Goal: Complete application form

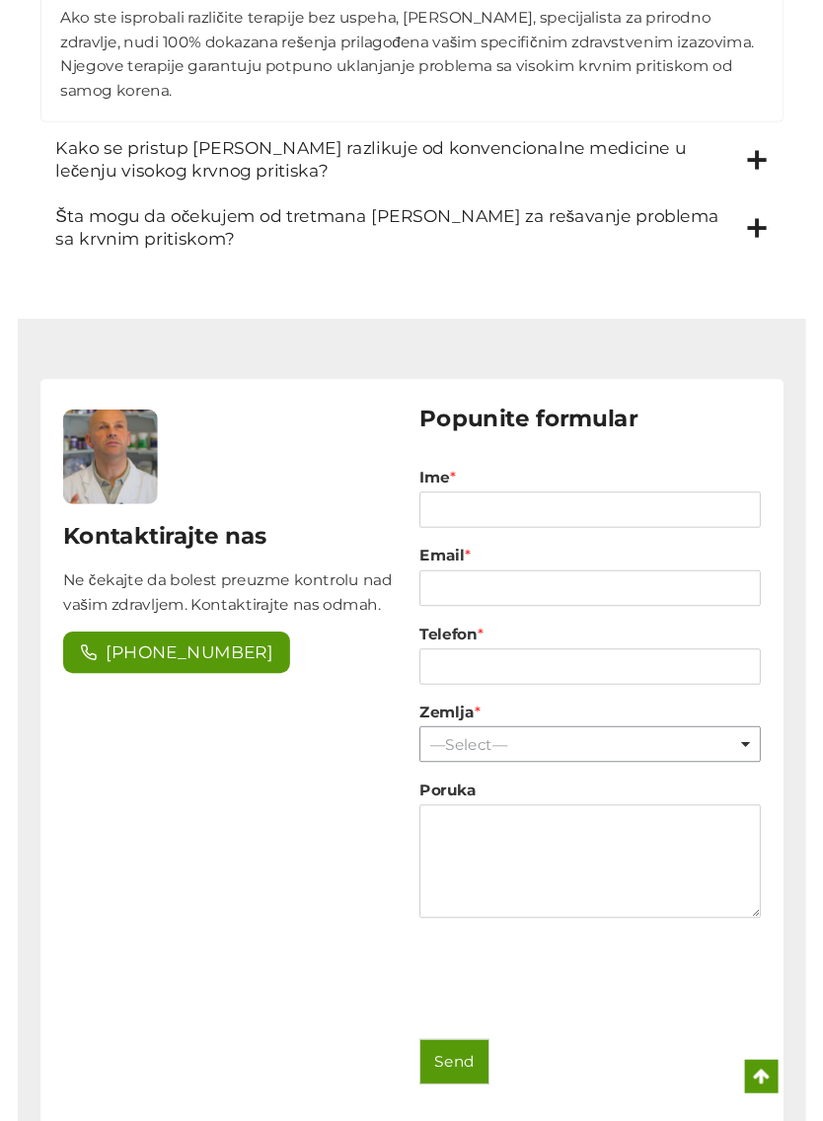
scroll to position [3785, 0]
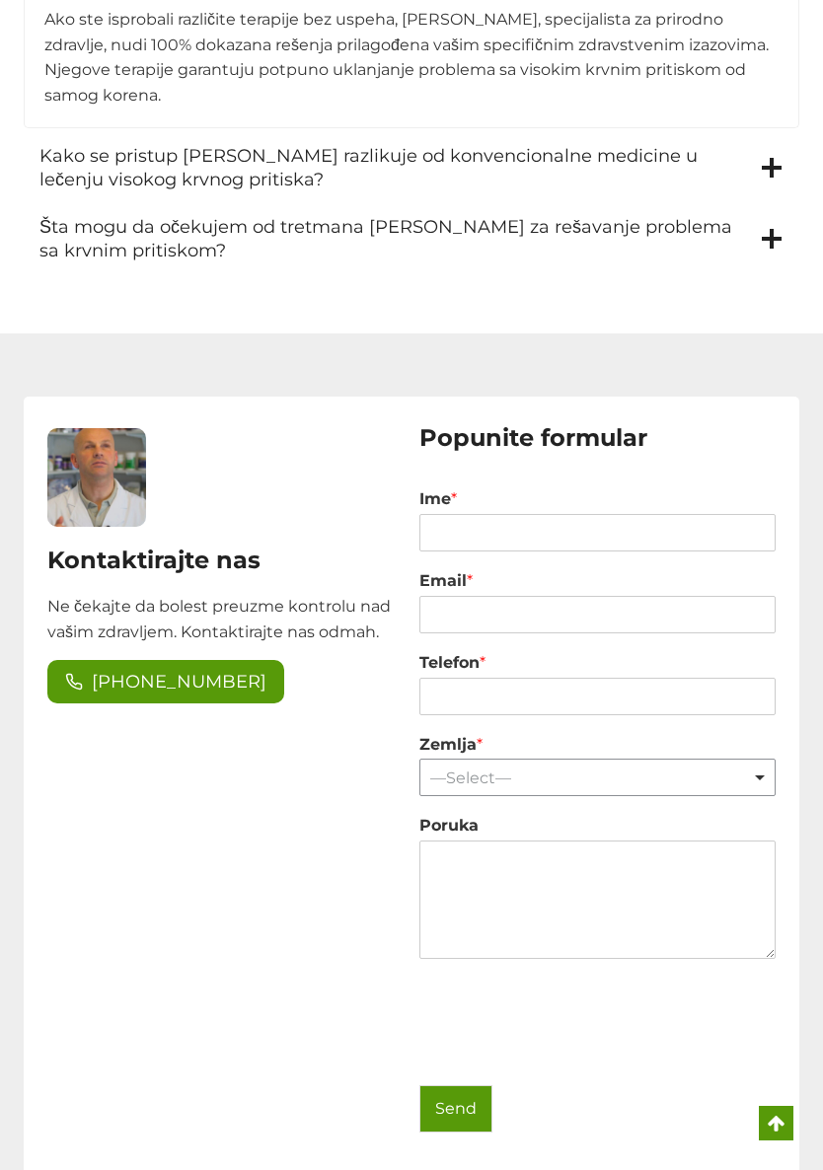
click at [754, 769] on div "—Select— Remove item" at bounding box center [597, 778] width 342 height 19
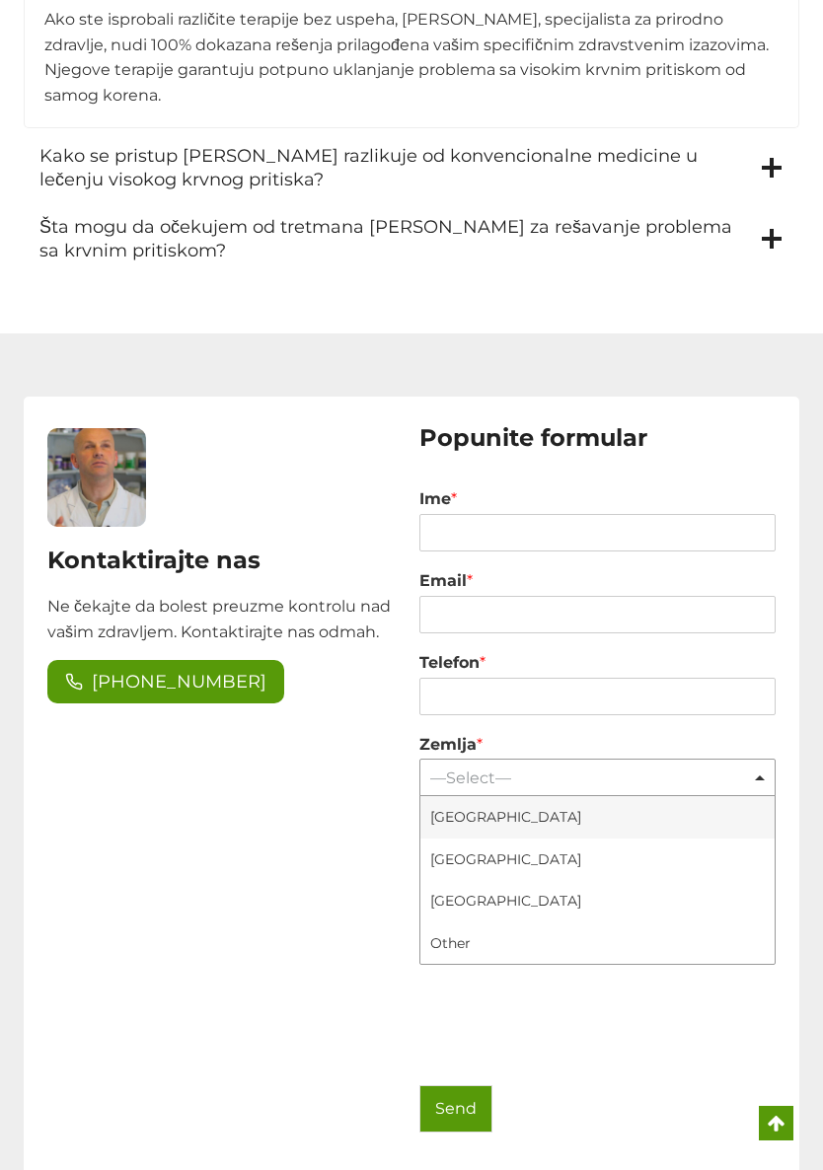
select select "[GEOGRAPHIC_DATA]"
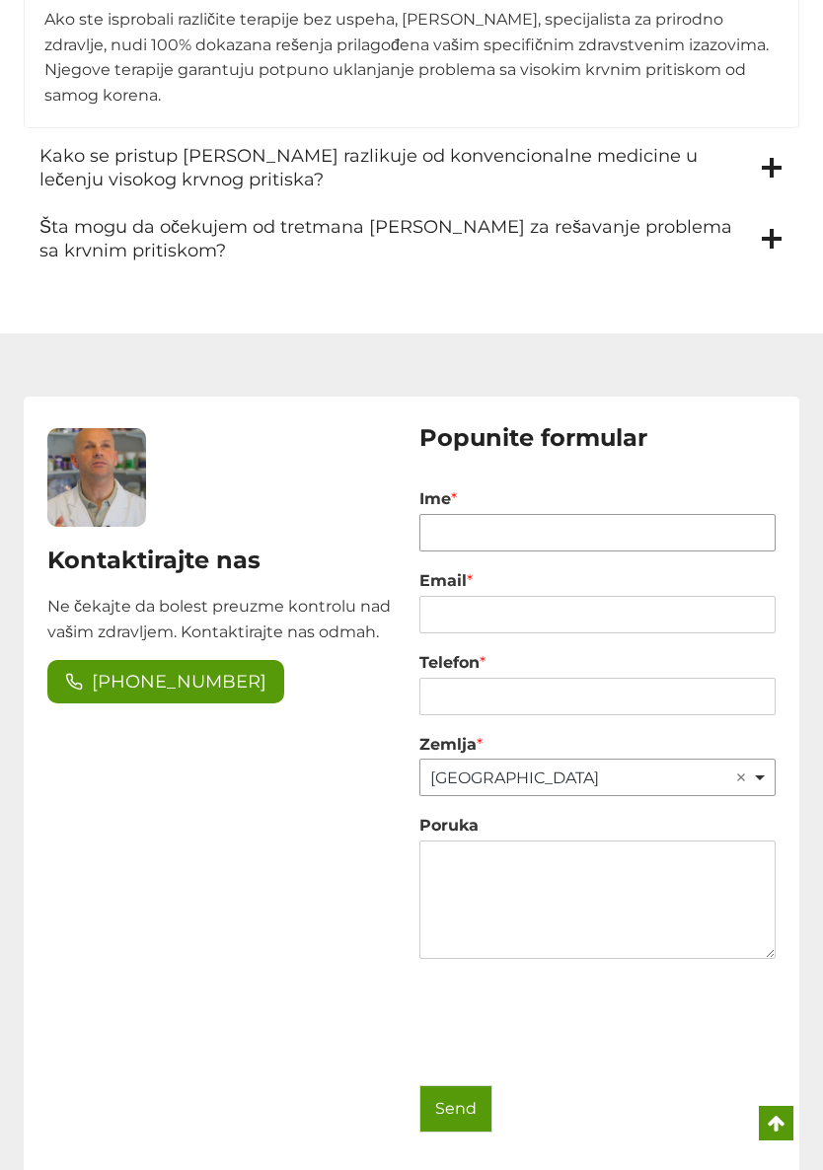
click at [451, 514] on input "Ime *" at bounding box center [597, 532] width 356 height 37
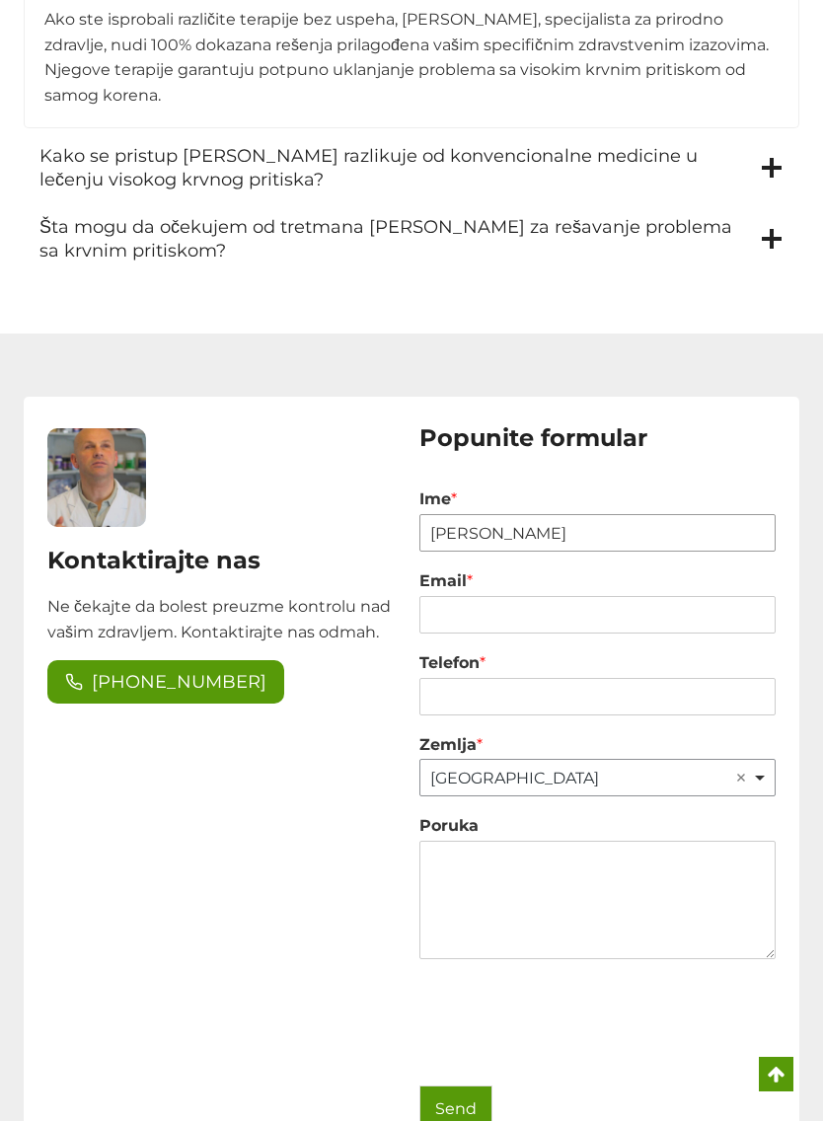
type input "[PERSON_NAME]"
click at [434, 596] on input "Email *" at bounding box center [597, 614] width 356 height 37
type input "[PERSON_NAME].srbljanin"
click at [439, 656] on div "Telefon *" at bounding box center [597, 684] width 356 height 82
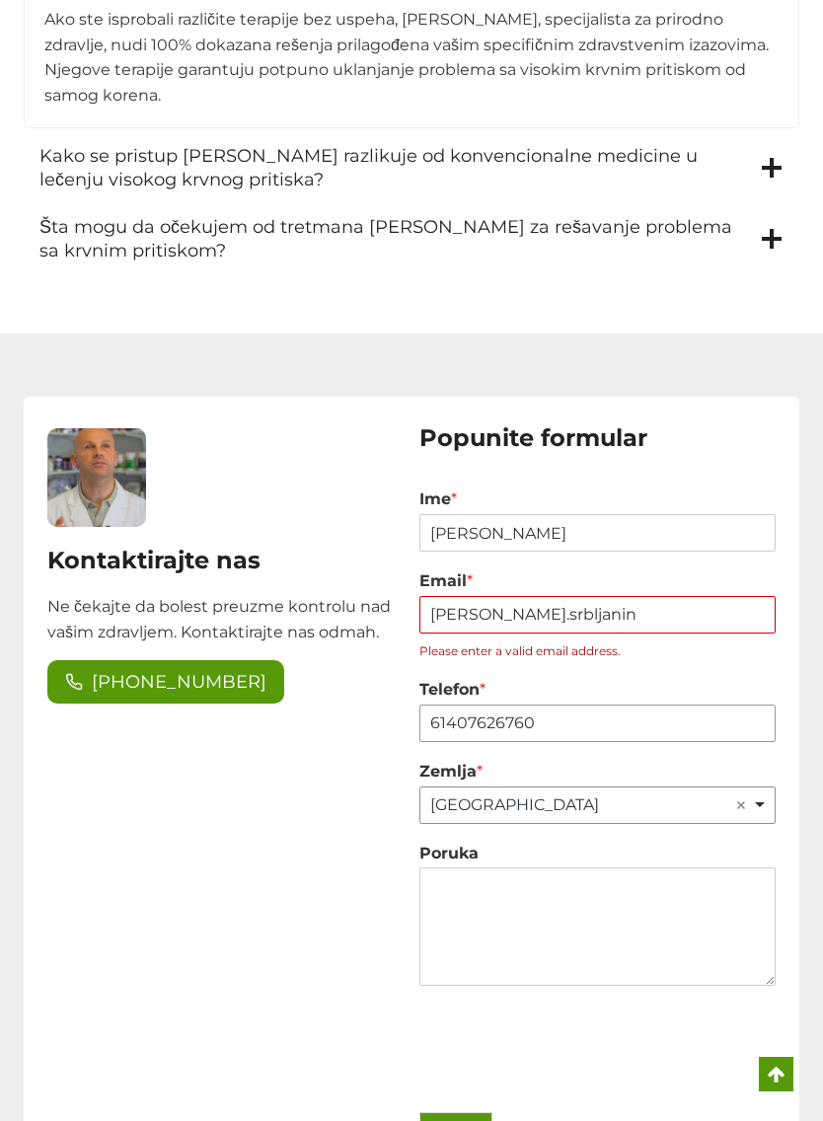
click at [419, 704] on input "61407626760" at bounding box center [597, 722] width 356 height 37
click at [420, 704] on input "61407626760" at bounding box center [597, 722] width 356 height 37
click at [543, 704] on input "61407626760" at bounding box center [597, 722] width 356 height 37
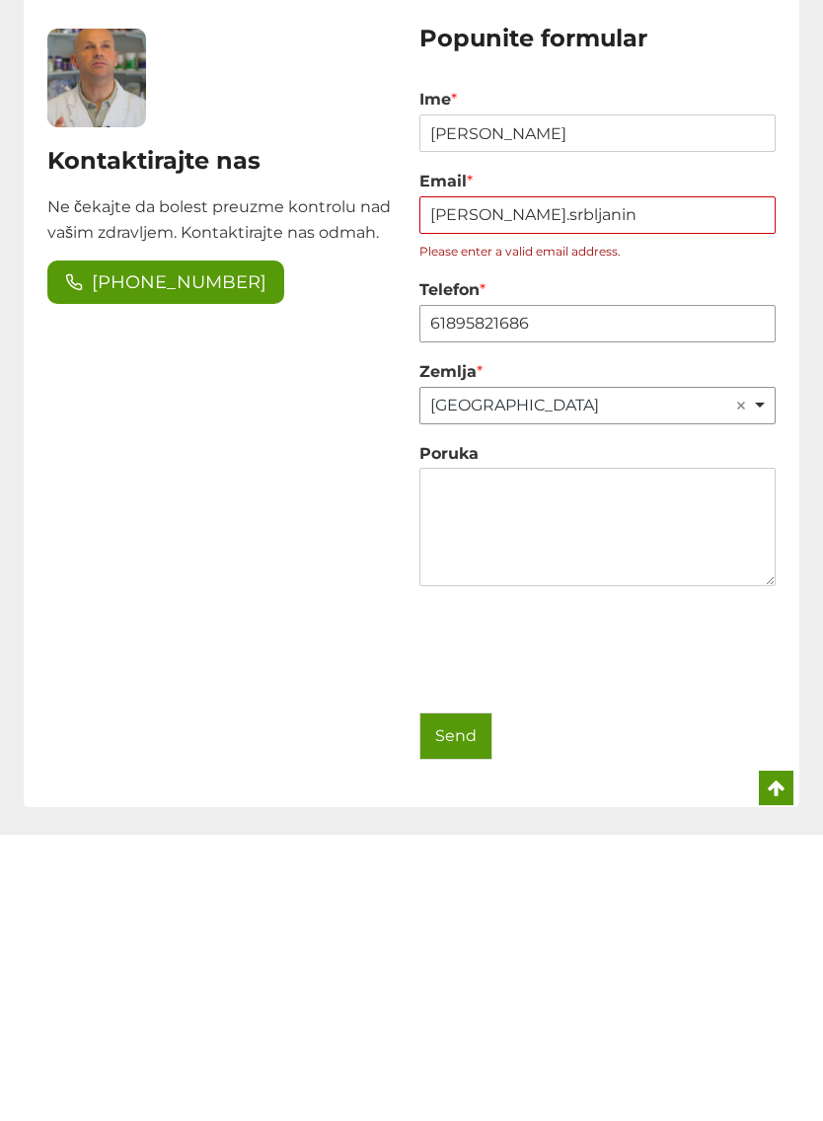
scroll to position [3900, 0]
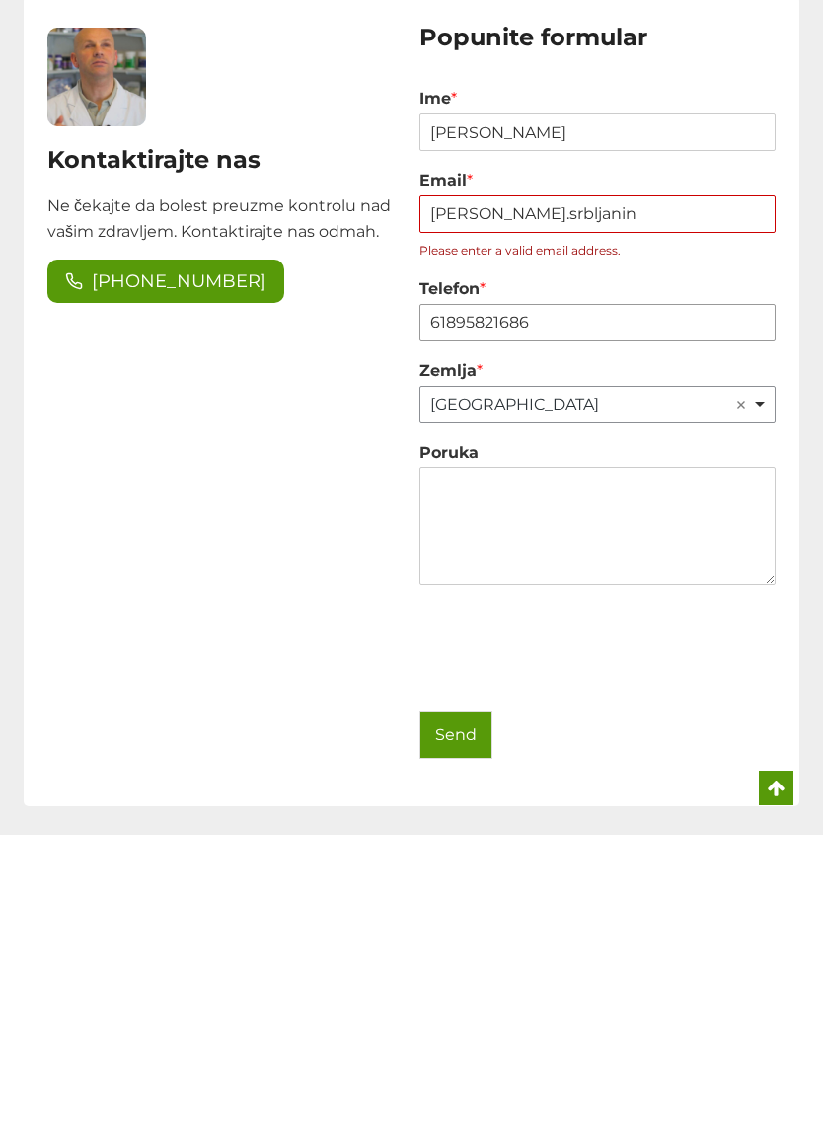
type input "61895821686"
click at [465, 997] on button "Send" at bounding box center [455, 1020] width 73 height 47
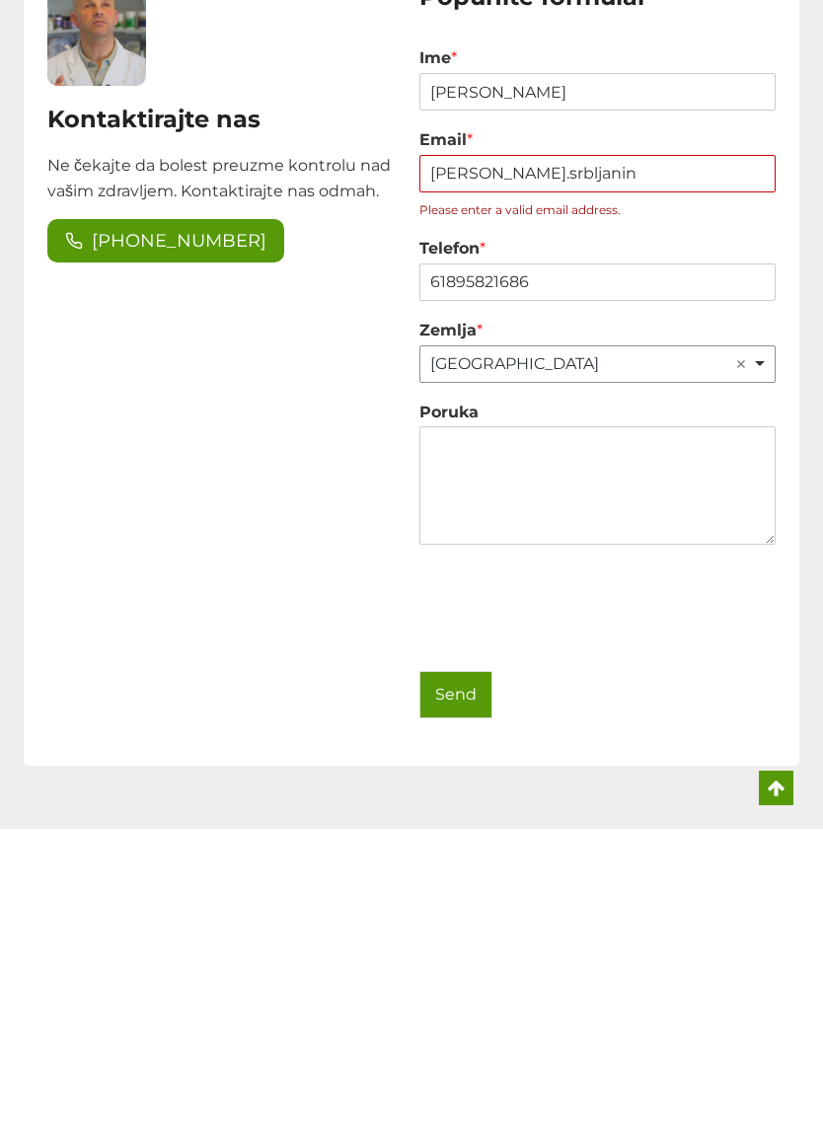
scroll to position [3945, 0]
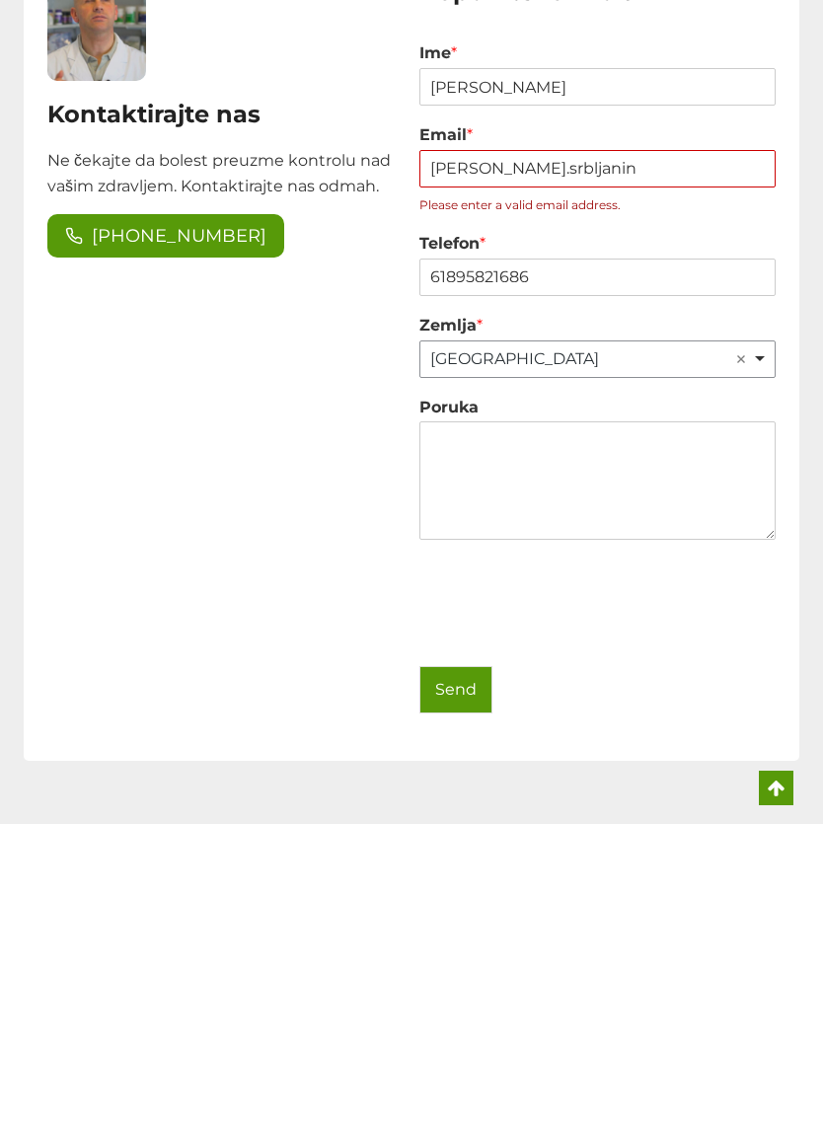
click at [449, 952] on button "Send" at bounding box center [455, 975] width 73 height 47
type input "1"
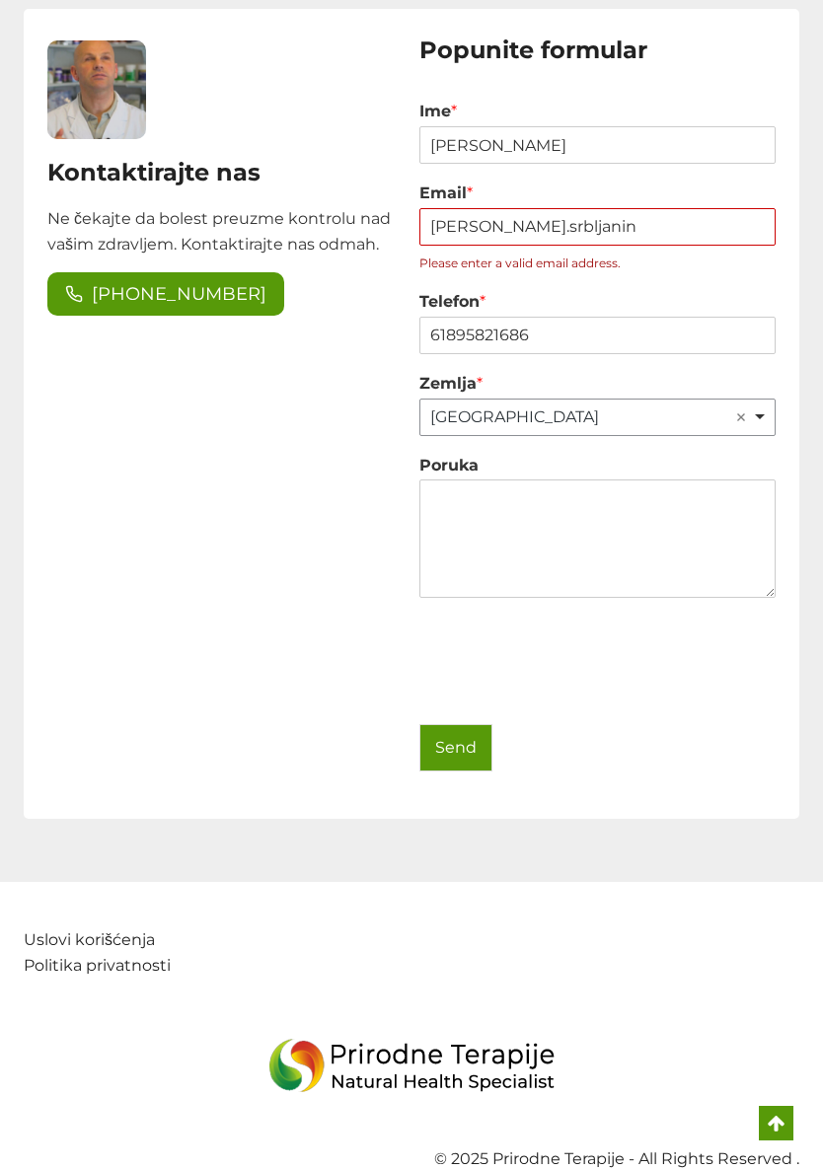
click at [451, 724] on button "Send" at bounding box center [455, 747] width 73 height 47
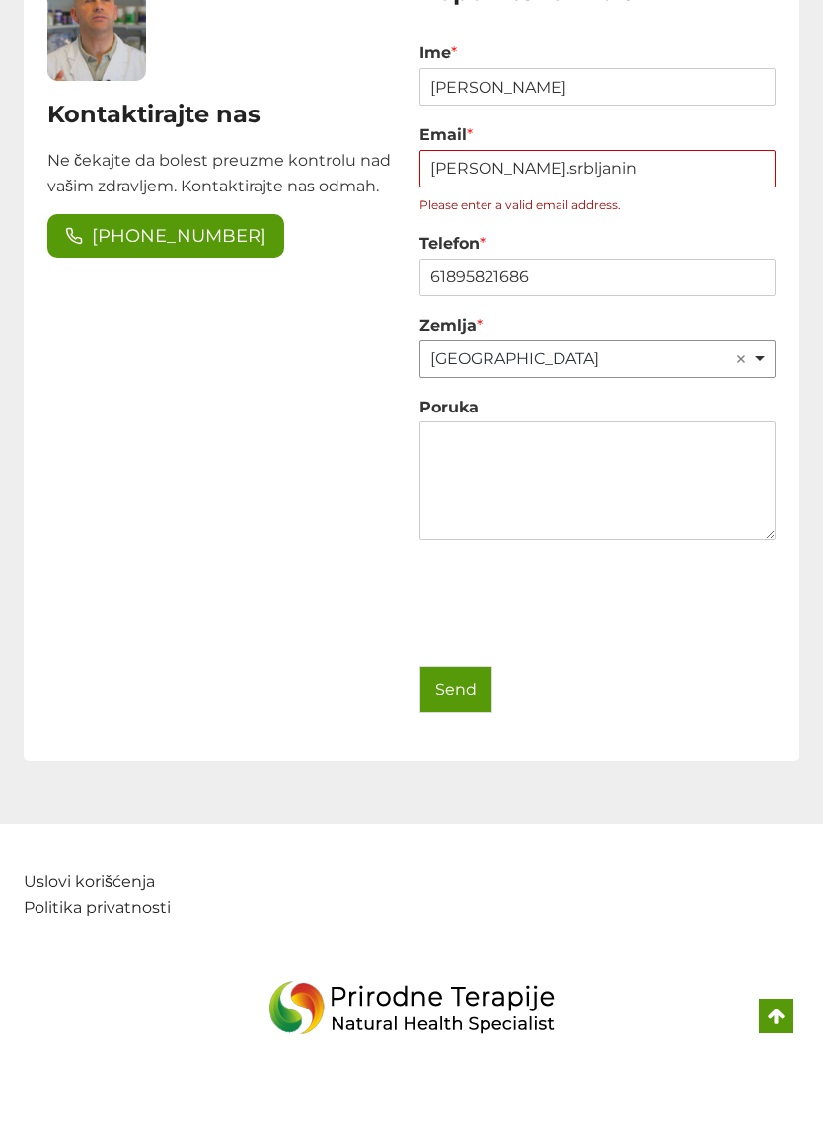
click at [451, 724] on button "Send" at bounding box center [455, 747] width 73 height 47
click at [444, 479] on textarea "Poruka" at bounding box center [597, 538] width 356 height 118
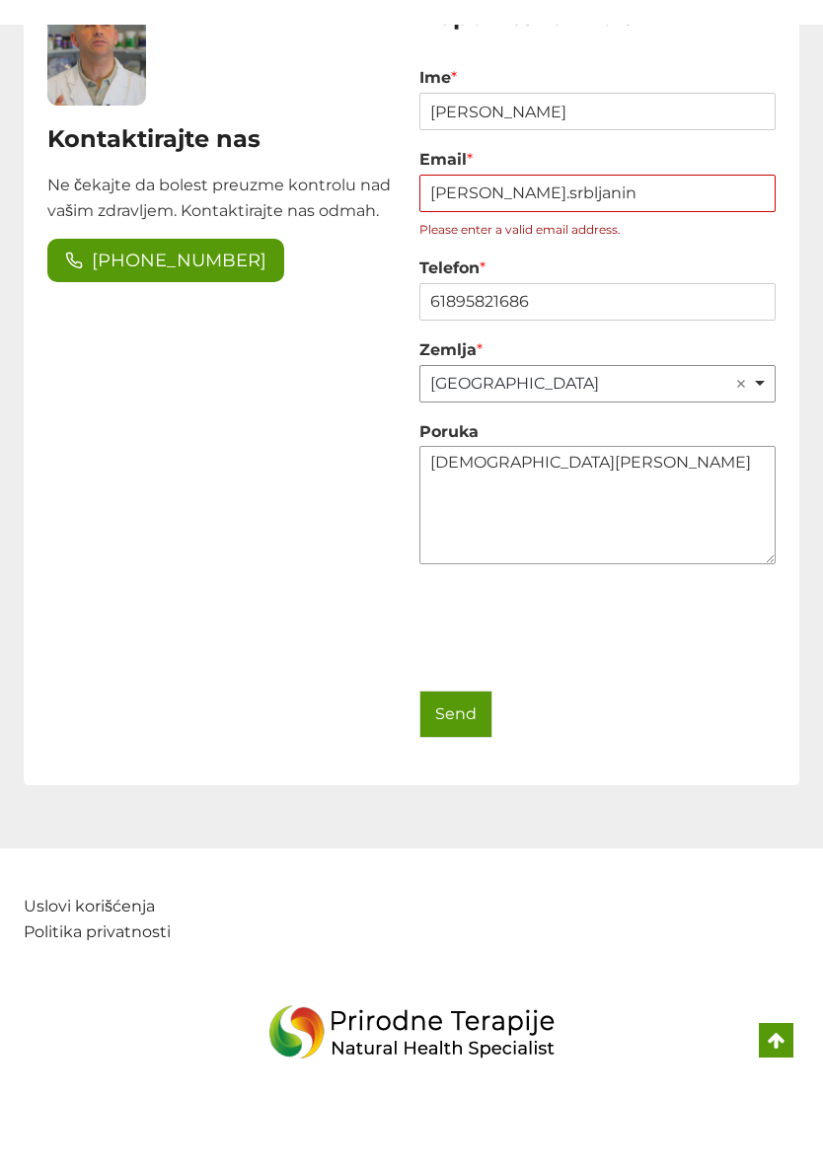
scroll to position [4154, 0]
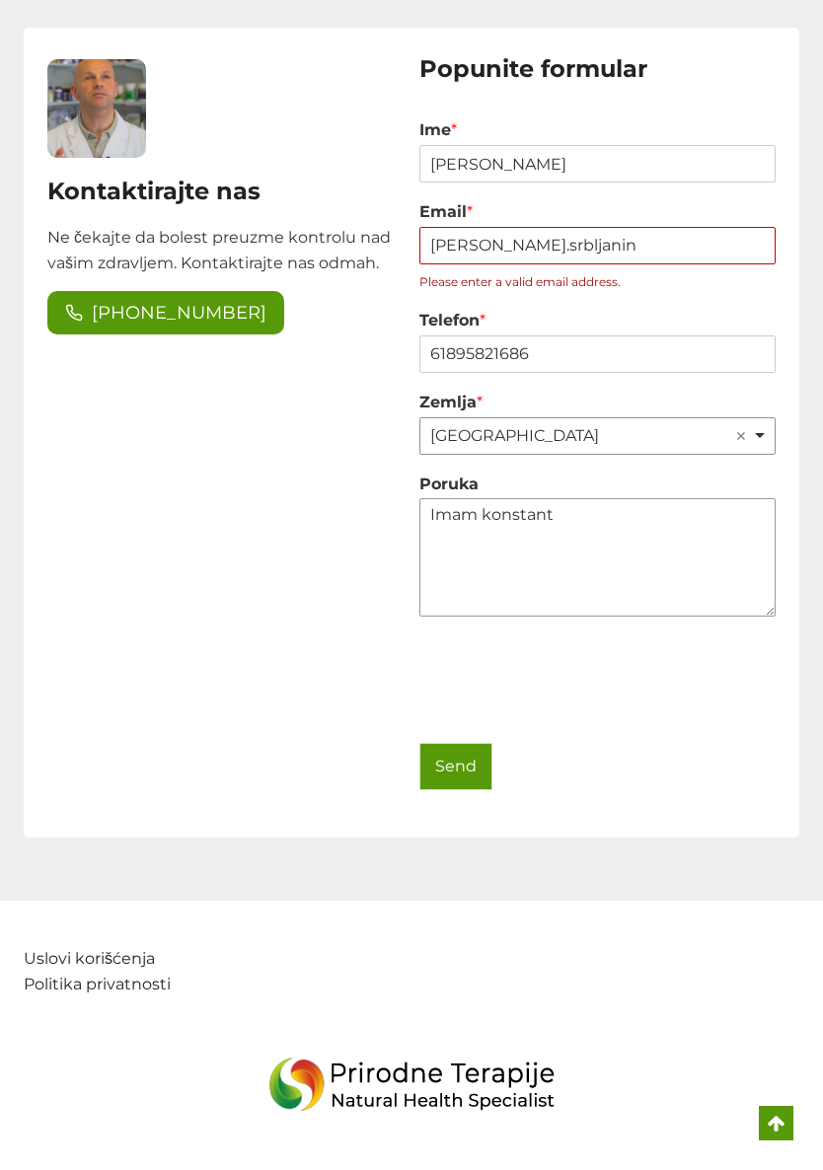
click at [576, 498] on textarea "Imam konstant" at bounding box center [597, 557] width 356 height 118
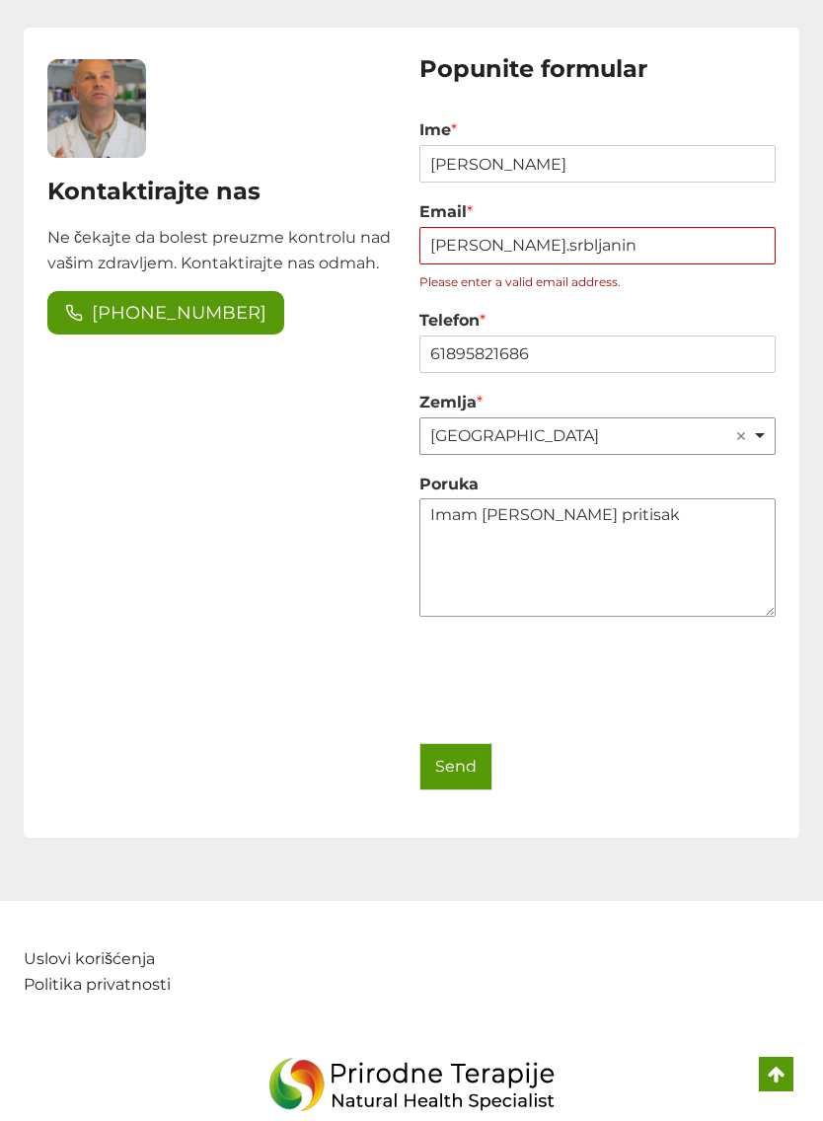
click at [603, 498] on textarea "Imam [PERSON_NAME] pritisak" at bounding box center [597, 557] width 356 height 118
click at [612, 498] on textarea "Imam [PERSON_NAME] pritisak" at bounding box center [597, 557] width 356 height 118
click at [694, 498] on textarea "[PERSON_NAME] visok pritisak" at bounding box center [597, 557] width 356 height 118
type textarea "[PERSON_NAME] visok pritisakizmedu 170/95/95"
